Goal: Check status: Check status

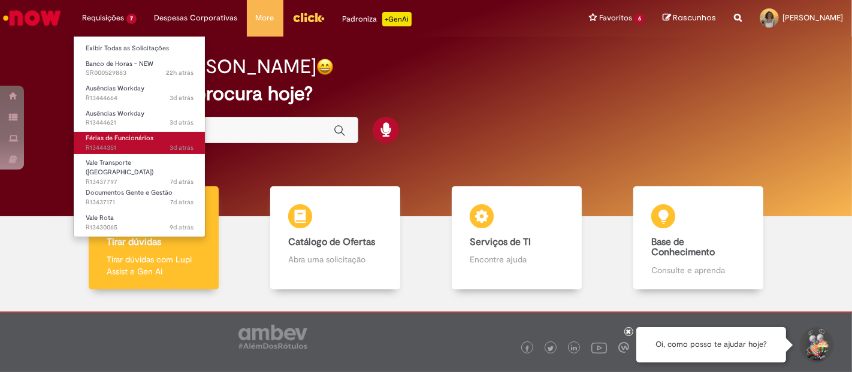
click at [144, 134] on span "Férias de Funcionários" at bounding box center [120, 138] width 68 height 9
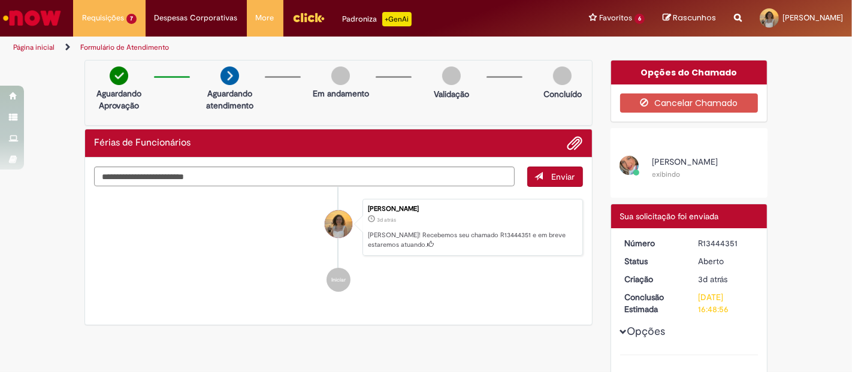
click at [49, 18] on img "Ir para a Homepage" at bounding box center [32, 18] width 62 height 24
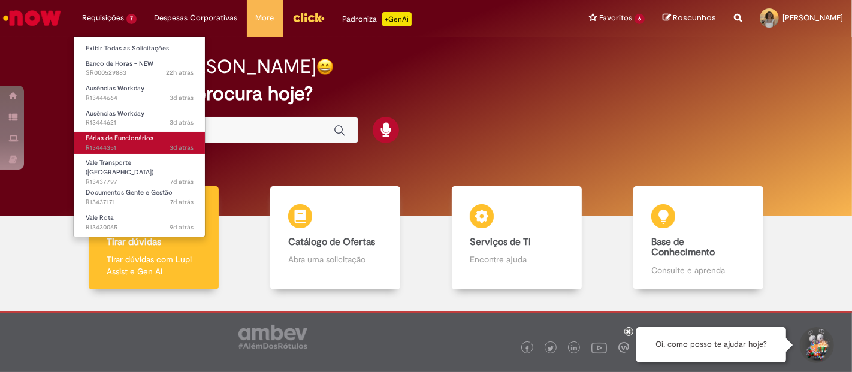
click at [119, 138] on span "Férias de Funcionários" at bounding box center [120, 138] width 68 height 9
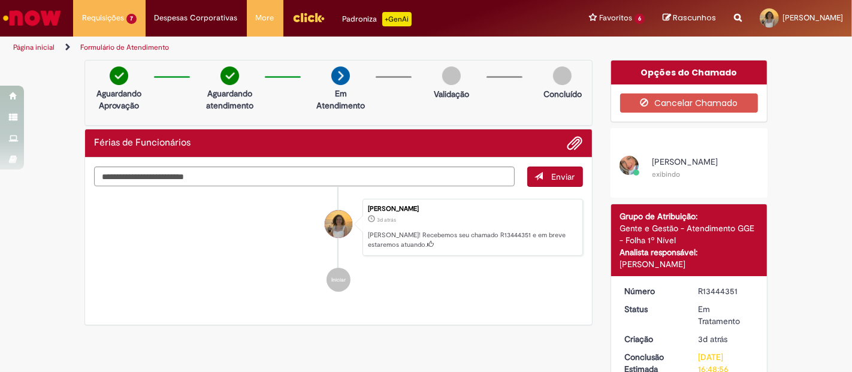
click at [35, 18] on img "Ir para a Homepage" at bounding box center [32, 18] width 62 height 24
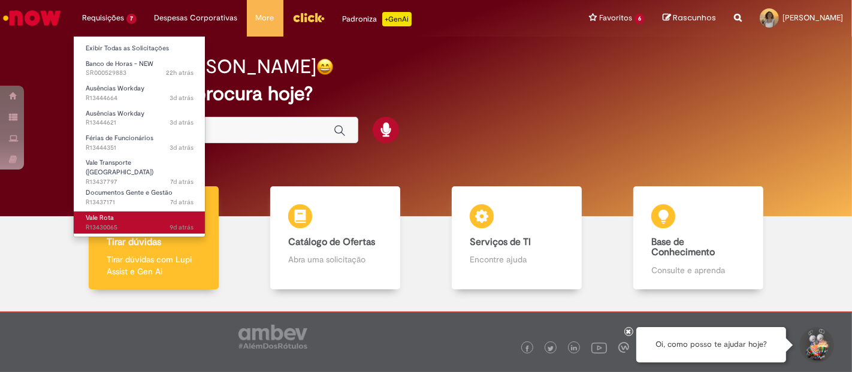
click at [102, 211] on link "Vale Rota 9d atrás 9 dias atrás R13430065" at bounding box center [140, 222] width 132 height 22
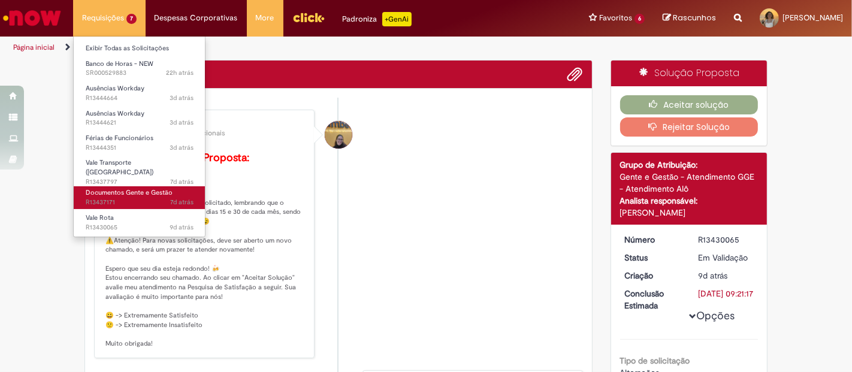
click at [114, 188] on span "Documentos Gente e Gestão" at bounding box center [129, 192] width 87 height 9
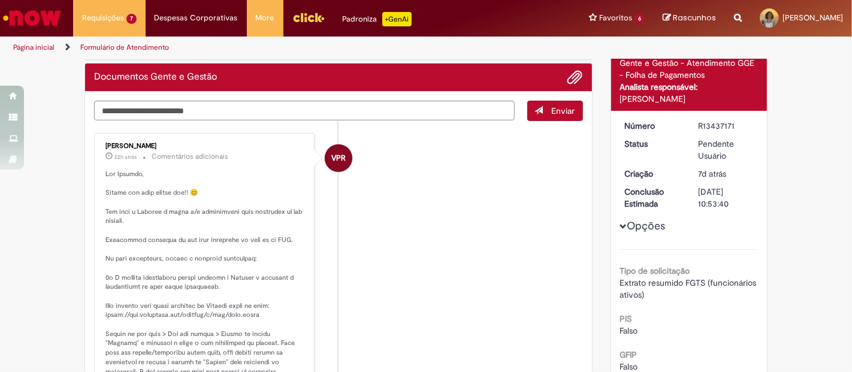
scroll to position [66, 0]
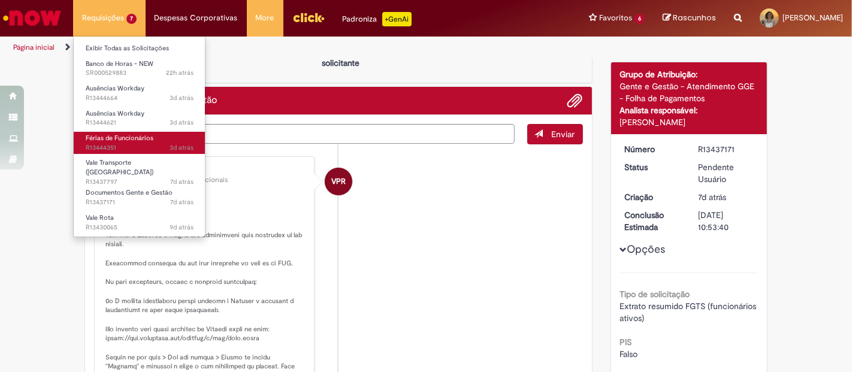
click at [115, 149] on span "3d atrás 3 dias atrás R13444351" at bounding box center [140, 148] width 108 height 10
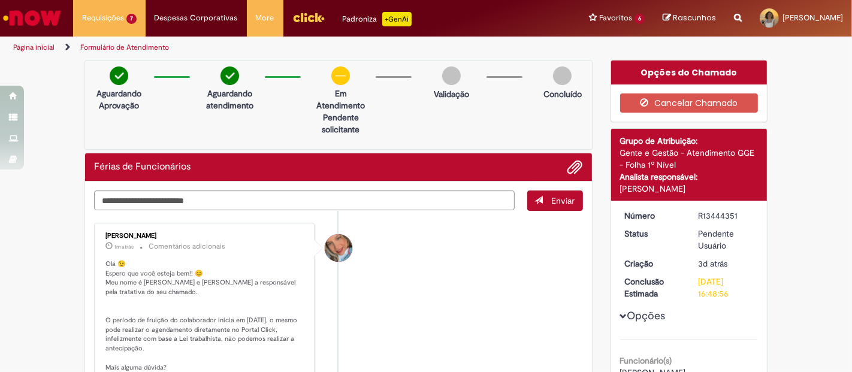
click at [47, 17] on img "Ir para a Homepage" at bounding box center [32, 18] width 62 height 24
